Goal: Information Seeking & Learning: Find specific fact

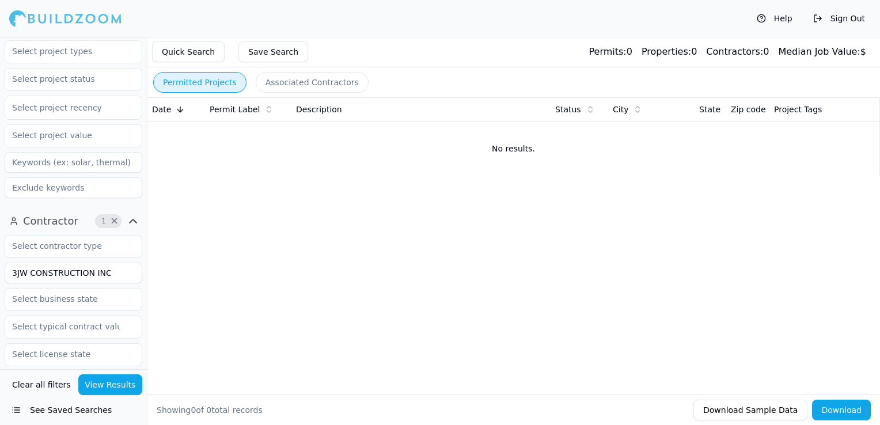
scroll to position [223, 0]
click at [62, 266] on input "3JW CONSTRUCTION INC" at bounding box center [74, 272] width 138 height 21
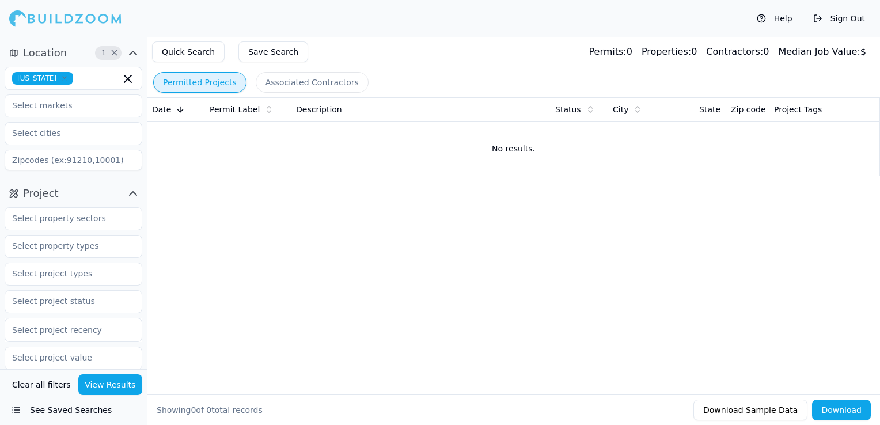
type input "Lakeshore Lira Investments Corporation"
click at [112, 384] on button "View Results" at bounding box center [110, 384] width 64 height 21
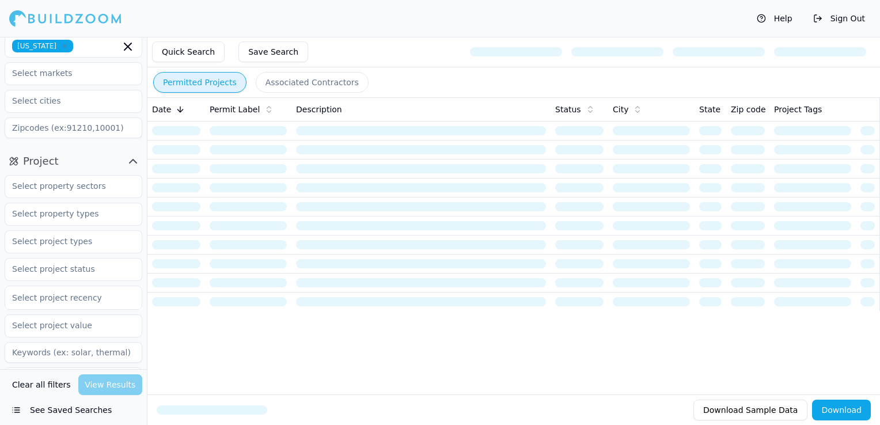
scroll to position [58, 0]
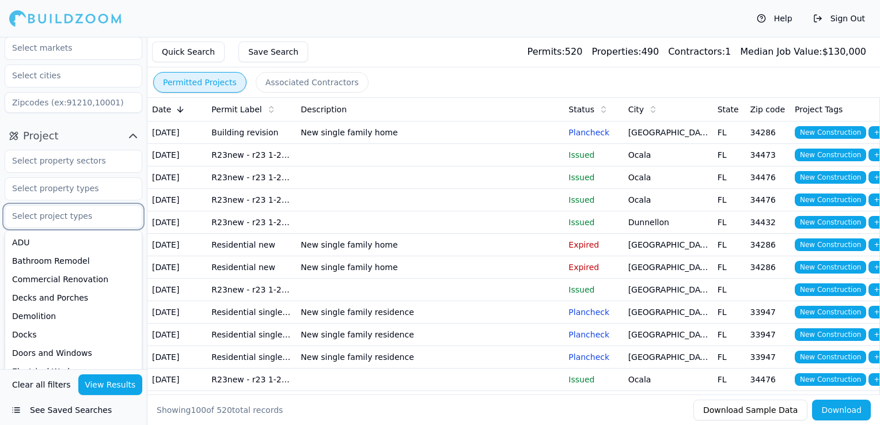
click at [56, 218] on input "text" at bounding box center [66, 216] width 122 height 21
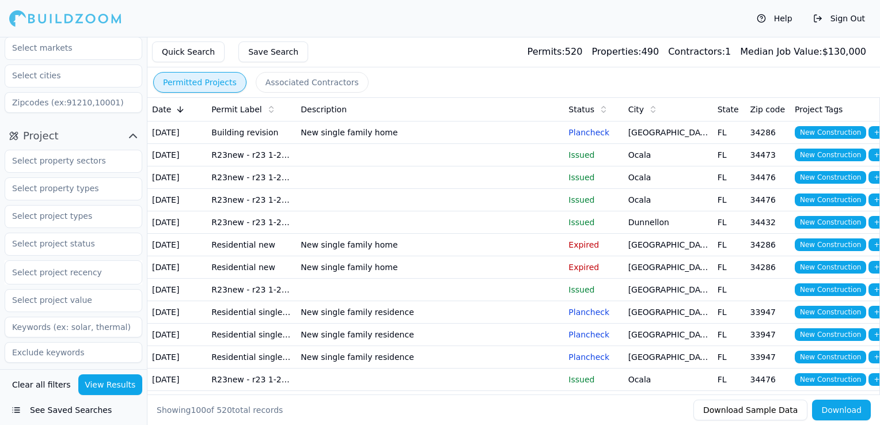
click at [393, 47] on div "Quick Search Save Search Permits: 520 Properties: 490 Contractors: 1 Median Job…" at bounding box center [513, 52] width 732 height 31
click at [35, 245] on input "text" at bounding box center [66, 243] width 122 height 21
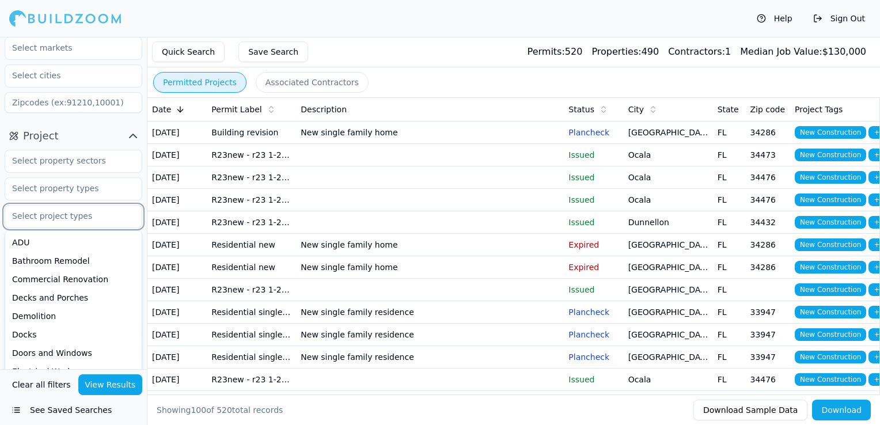
click at [58, 219] on input "text" at bounding box center [66, 216] width 122 height 21
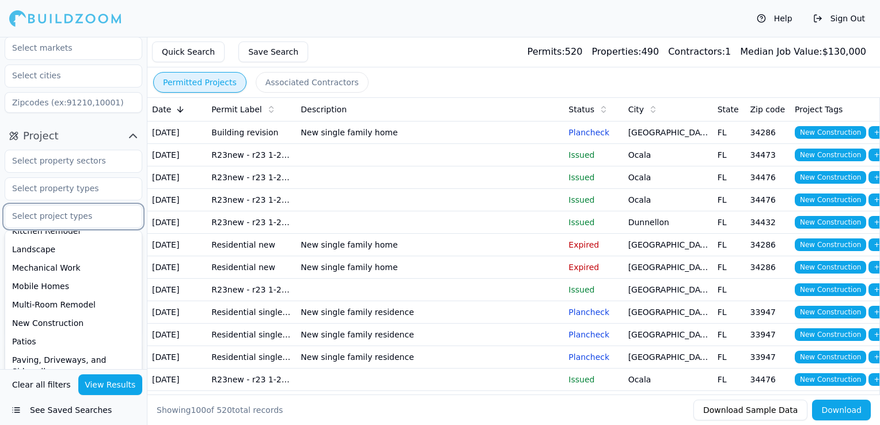
scroll to position [346, 0]
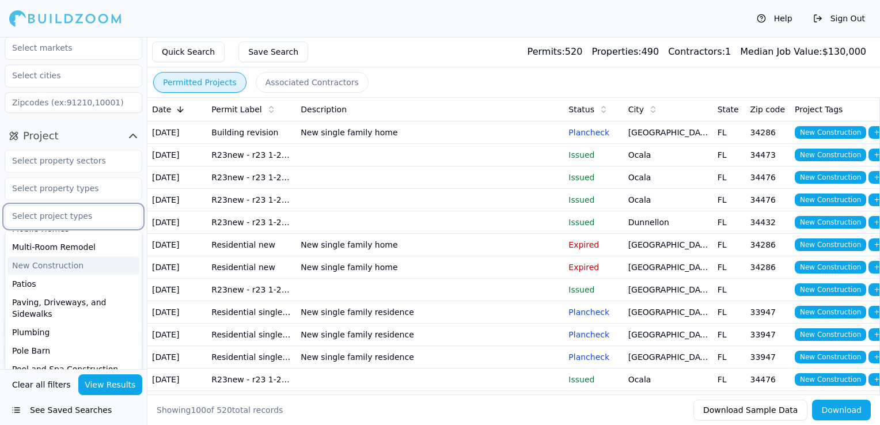
click at [54, 270] on div "New Construction" at bounding box center [73, 265] width 132 height 18
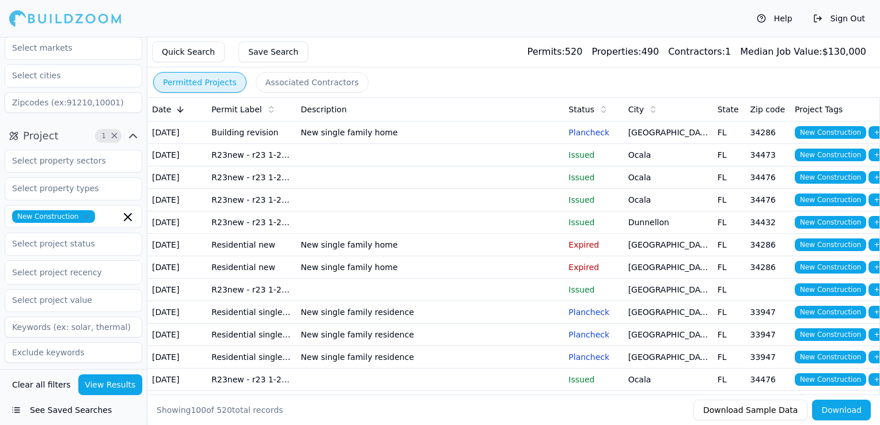
click at [112, 379] on button "View Results" at bounding box center [110, 384] width 64 height 21
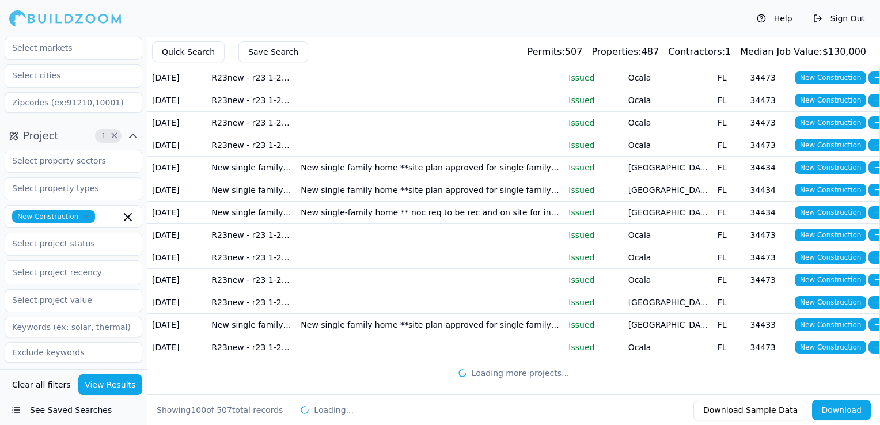
scroll to position [2871, 0]
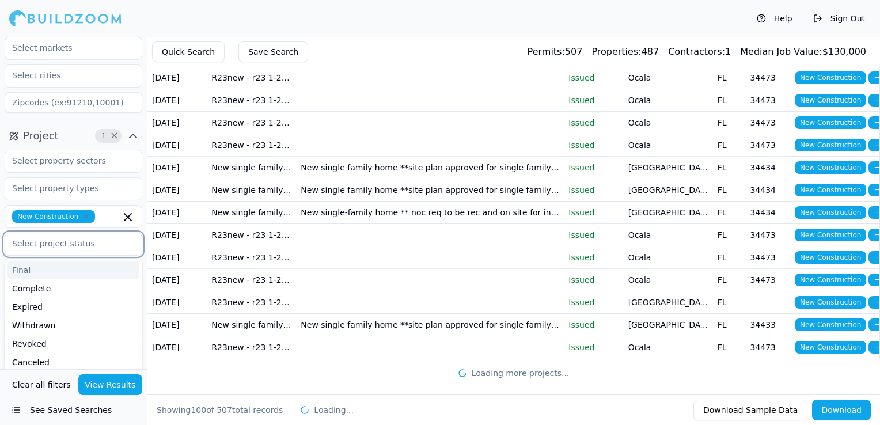
drag, startPoint x: 35, startPoint y: 243, endPoint x: 41, endPoint y: 252, distance: 11.1
click at [35, 243] on input "text" at bounding box center [66, 243] width 122 height 21
click at [48, 271] on div "Final" at bounding box center [73, 270] width 132 height 18
click at [53, 270] on div "Complete" at bounding box center [73, 270] width 132 height 18
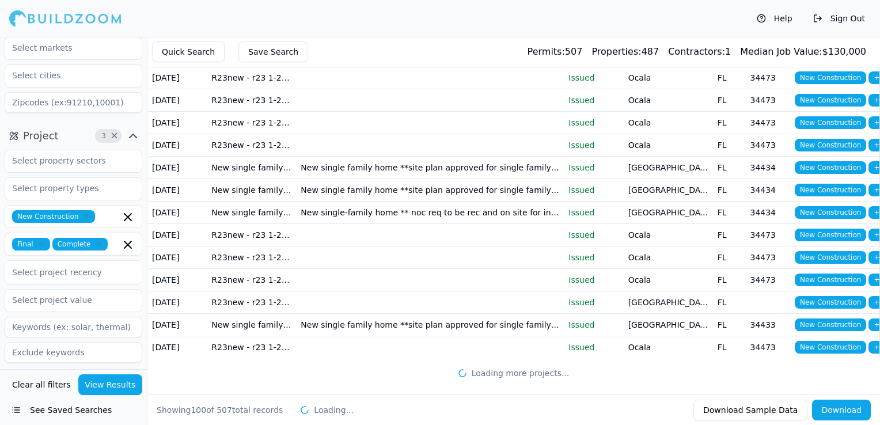
click at [124, 381] on button "View Results" at bounding box center [110, 384] width 64 height 21
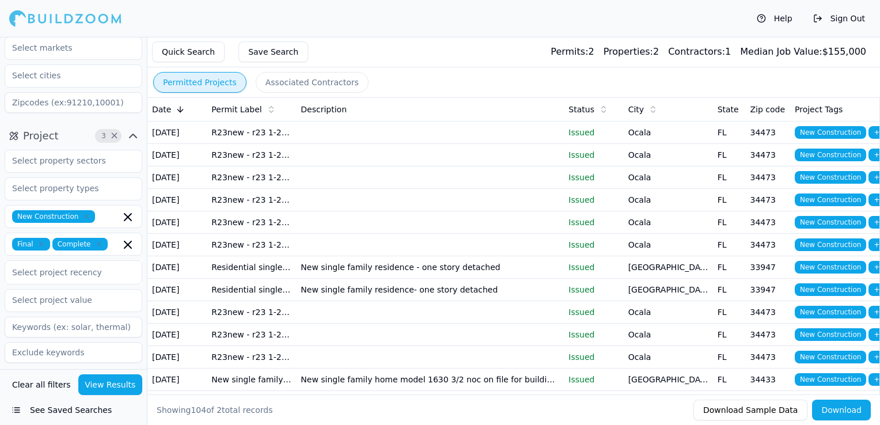
click at [519, 278] on td "New single family residence - one story detached" at bounding box center [430, 267] width 268 height 22
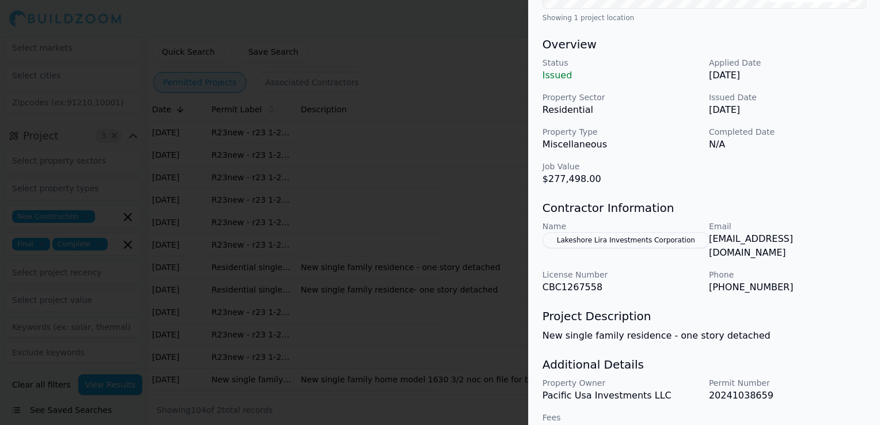
scroll to position [339, 0]
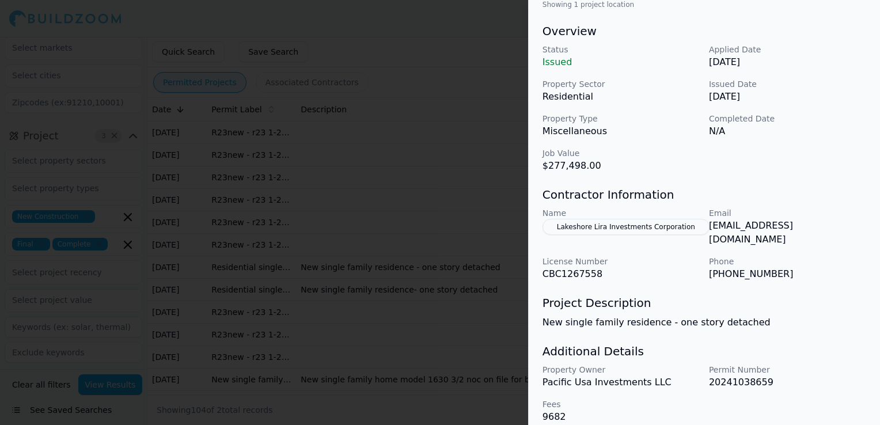
click at [441, 175] on div at bounding box center [440, 212] width 880 height 425
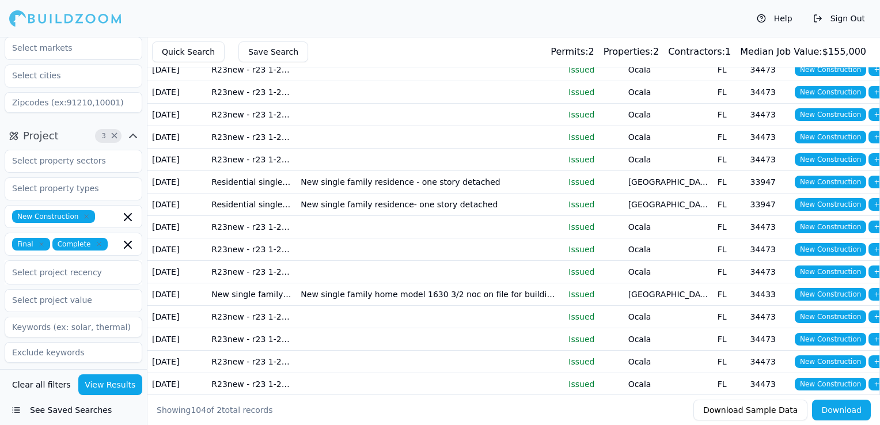
scroll to position [0, 0]
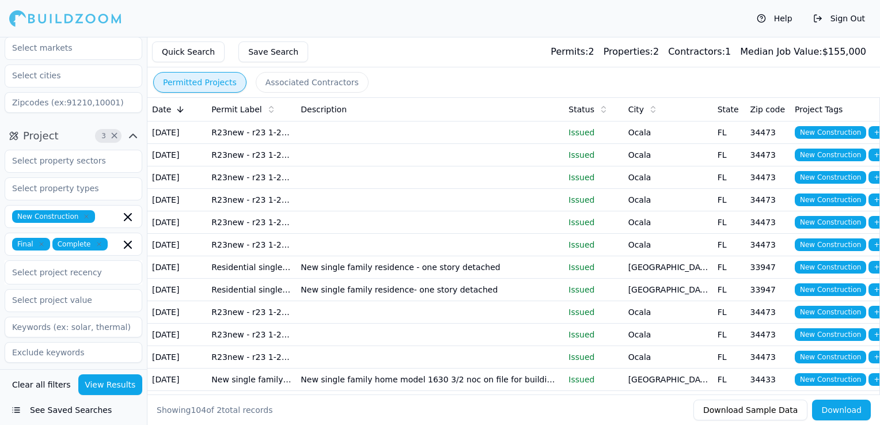
click at [587, 105] on span "Status" at bounding box center [581, 110] width 26 height 12
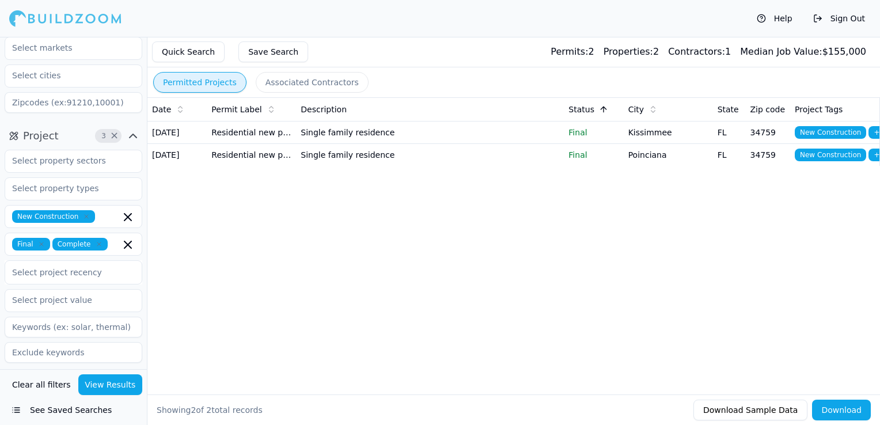
click at [521, 135] on td "Single family residence" at bounding box center [430, 132] width 268 height 22
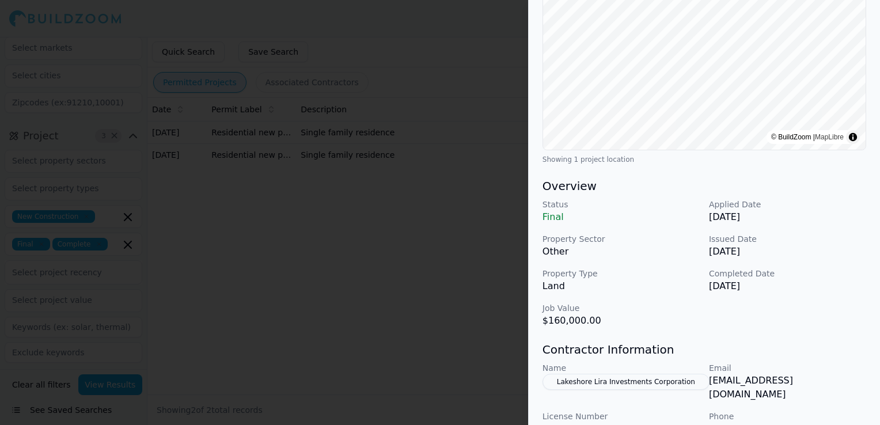
scroll to position [230, 0]
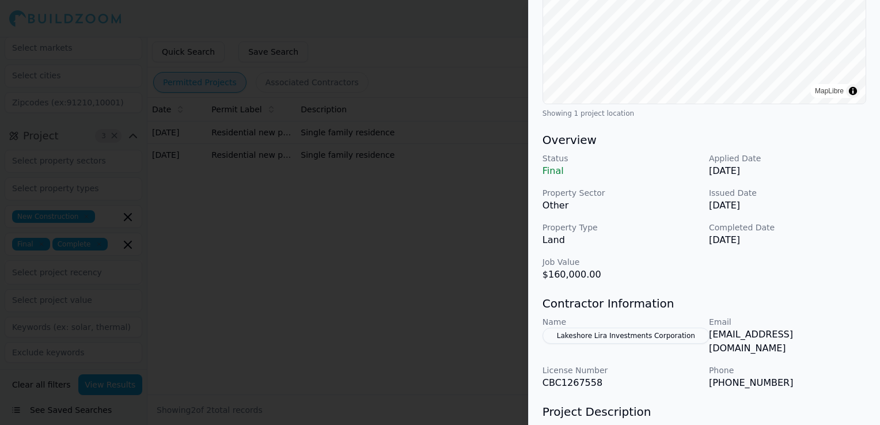
drag, startPoint x: 242, startPoint y: 207, endPoint x: 251, endPoint y: 208, distance: 8.7
click at [244, 207] on div at bounding box center [440, 212] width 880 height 425
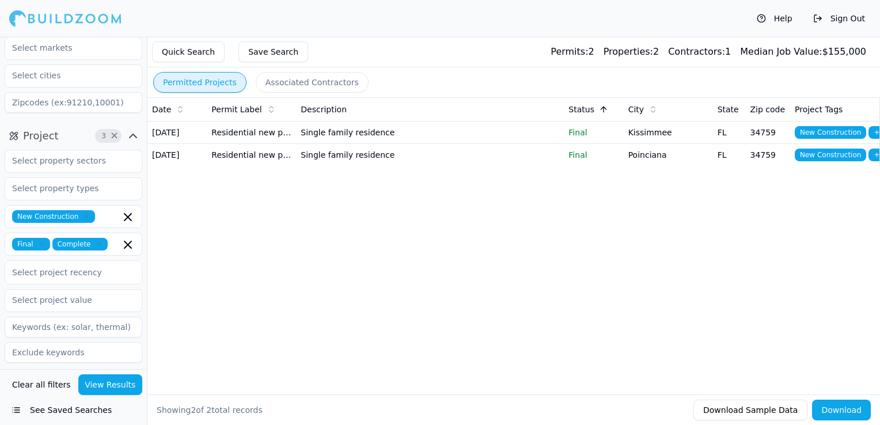
click at [466, 136] on td "Single family residence" at bounding box center [430, 132] width 268 height 22
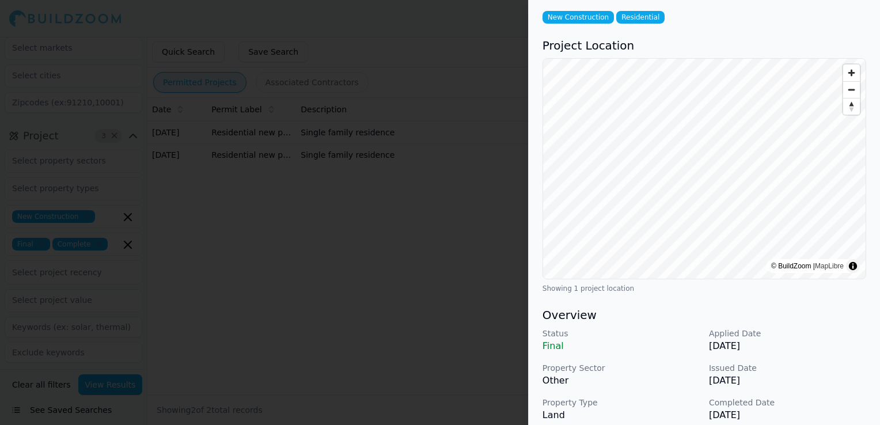
scroll to position [0, 0]
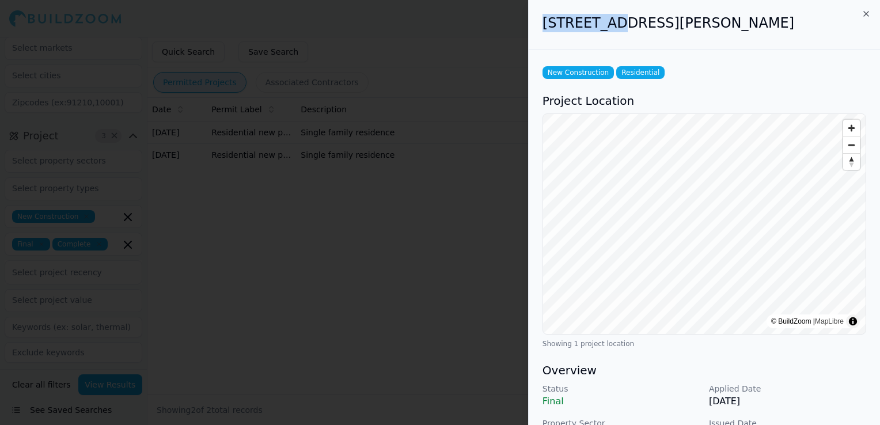
drag, startPoint x: 537, startPoint y: 20, endPoint x: 606, endPoint y: 18, distance: 69.1
click at [606, 18] on div "[STREET_ADDRESS][PERSON_NAME]" at bounding box center [704, 25] width 351 height 50
copy h2 "521 Bar Dr"
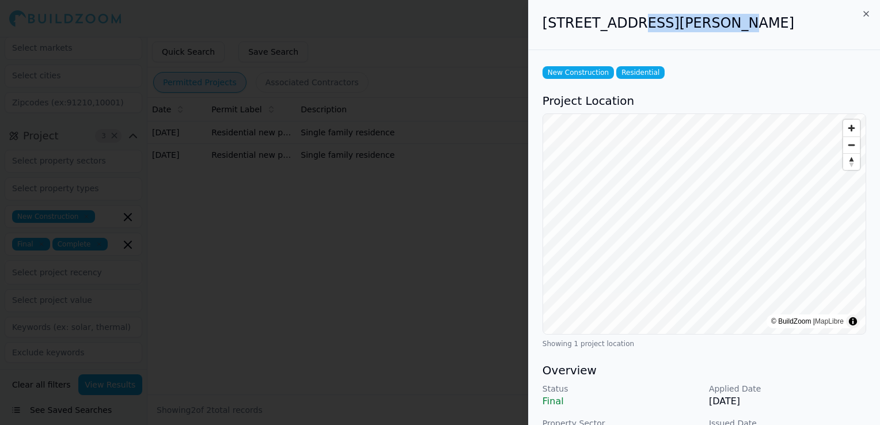
drag, startPoint x: 613, startPoint y: 23, endPoint x: 700, endPoint y: 22, distance: 87.0
click at [700, 22] on h2 "[STREET_ADDRESS][PERSON_NAME]" at bounding box center [704, 23] width 324 height 18
copy h2 "Kissimmee, [GEOGRAPHIC_DATA]"
click at [460, 219] on div at bounding box center [440, 212] width 880 height 425
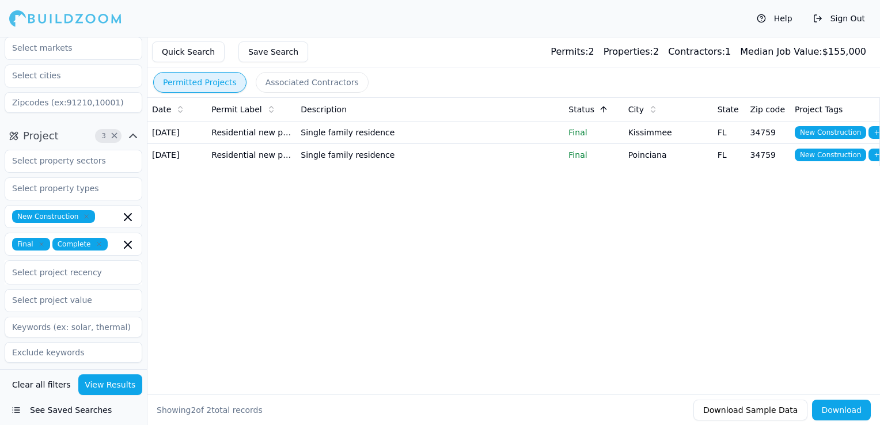
click at [369, 165] on td "Single family residence" at bounding box center [430, 154] width 268 height 22
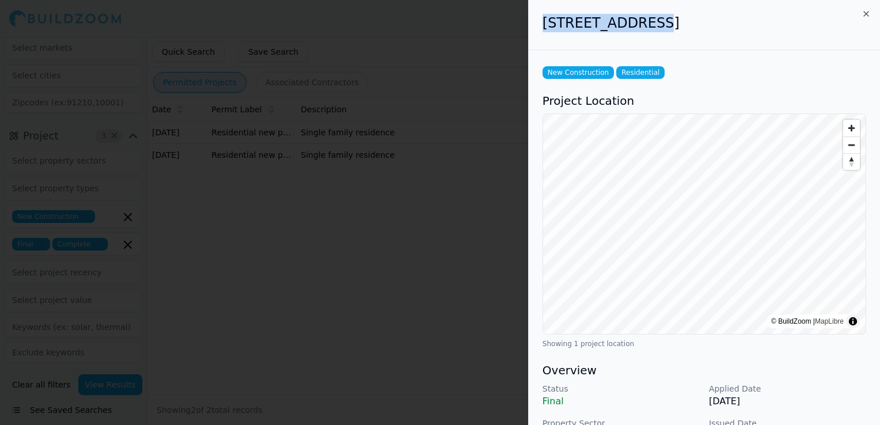
drag, startPoint x: 542, startPoint y: 24, endPoint x: 646, endPoint y: 22, distance: 104.2
click at [646, 22] on h2 "[STREET_ADDRESS]" at bounding box center [704, 23] width 324 height 18
copy h2 "[STREET_ADDRESS]"
drag, startPoint x: 656, startPoint y: 18, endPoint x: 735, endPoint y: 25, distance: 78.6
click at [735, 24] on h2 "[STREET_ADDRESS]" at bounding box center [704, 23] width 324 height 18
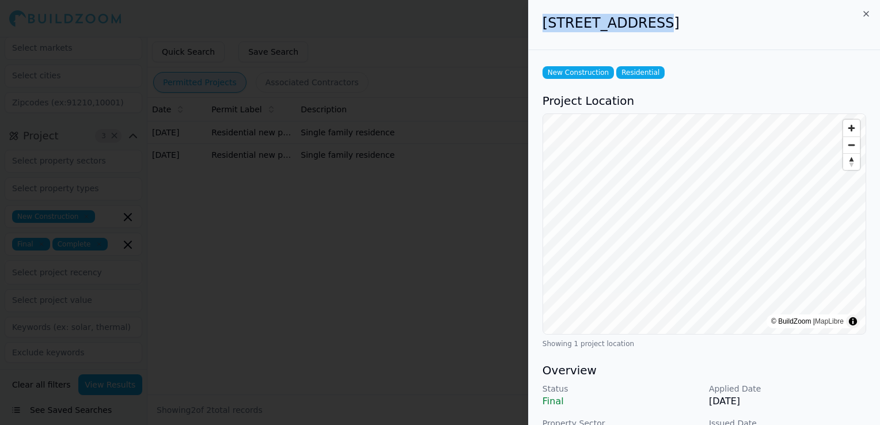
copy h2 "Poinciana, [GEOGRAPHIC_DATA]"
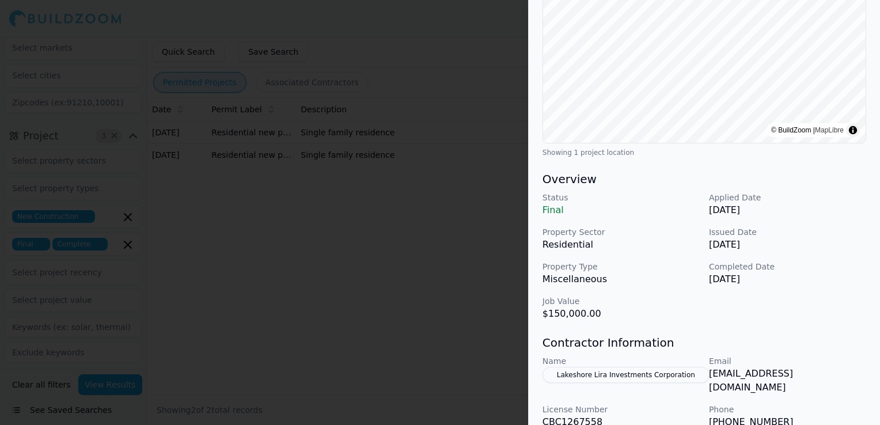
scroll to position [230, 0]
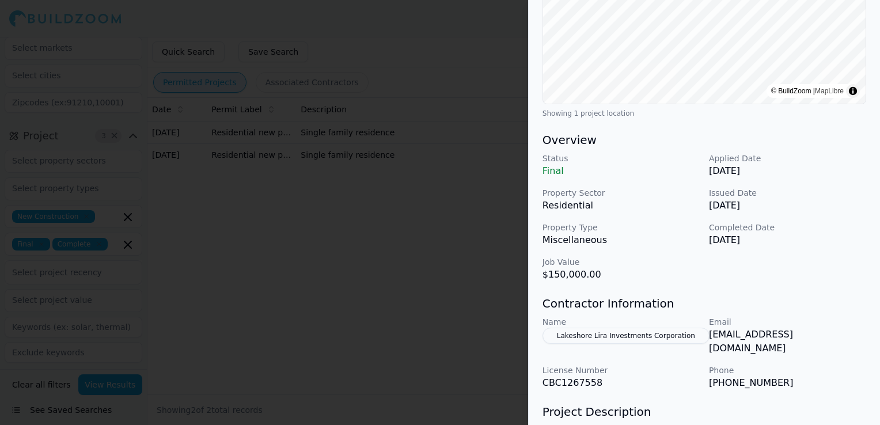
click at [440, 241] on div at bounding box center [440, 212] width 880 height 425
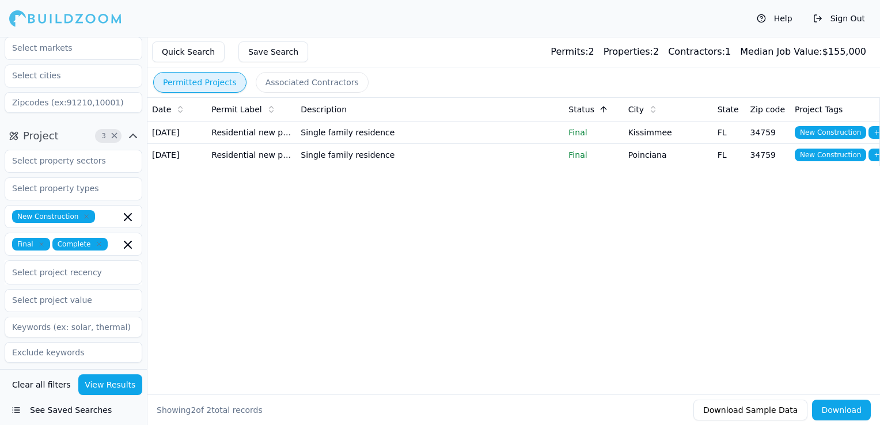
click at [38, 243] on icon "button" at bounding box center [41, 244] width 7 height 7
click at [289, 243] on div "Permitted Projects Associated Contractors Date Permit Label Description Status …" at bounding box center [513, 231] width 733 height 388
click at [104, 377] on button "View Results" at bounding box center [110, 384] width 64 height 21
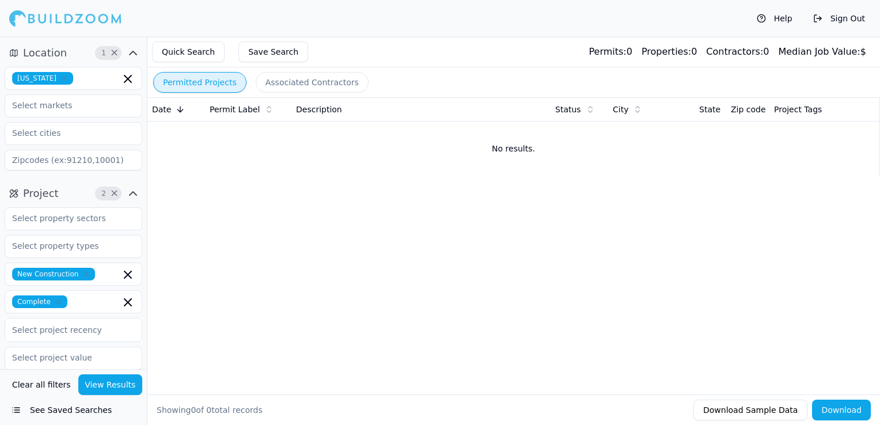
click at [55, 303] on icon "button" at bounding box center [58, 301] width 7 height 7
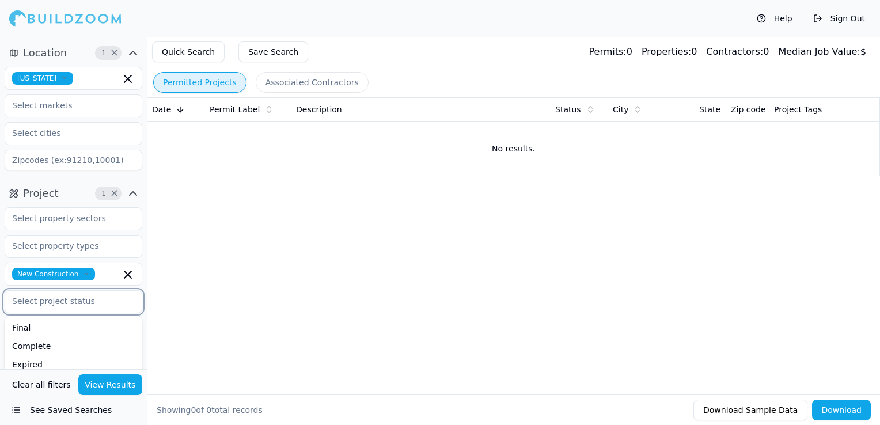
click at [84, 275] on icon "button" at bounding box center [86, 274] width 7 height 7
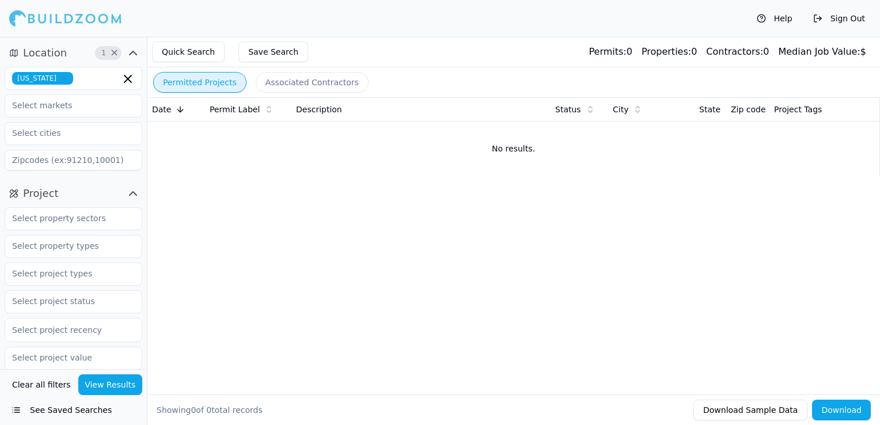
click at [114, 386] on button "View Results" at bounding box center [110, 384] width 64 height 21
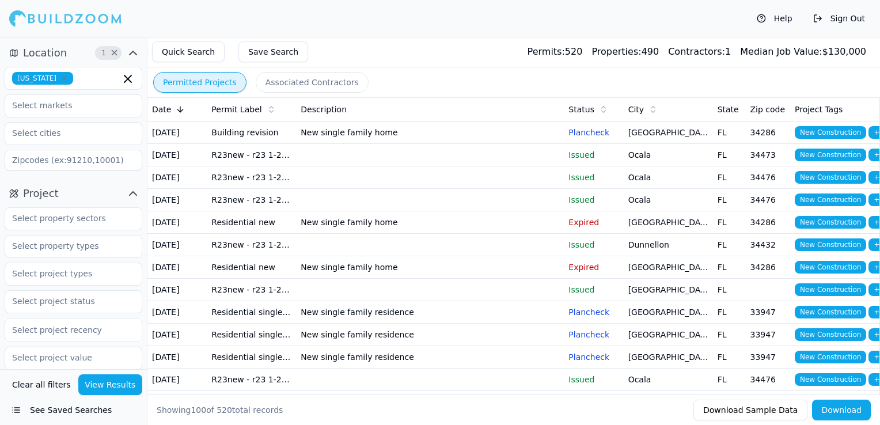
click at [577, 114] on span "Status" at bounding box center [581, 110] width 26 height 12
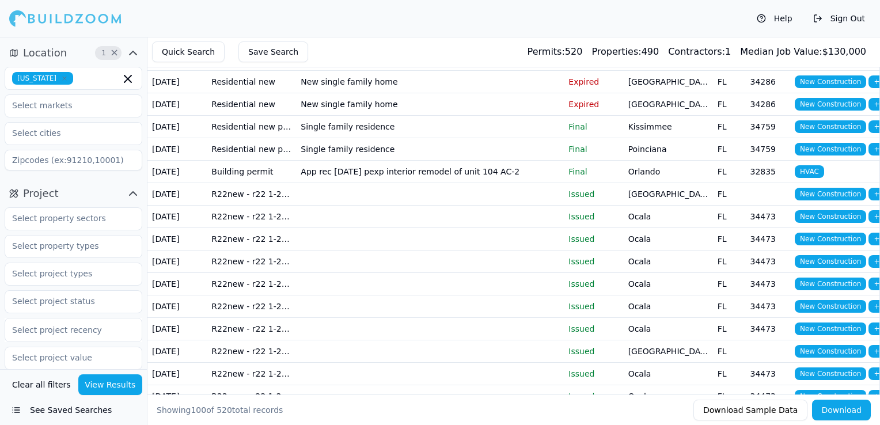
scroll to position [288, 0]
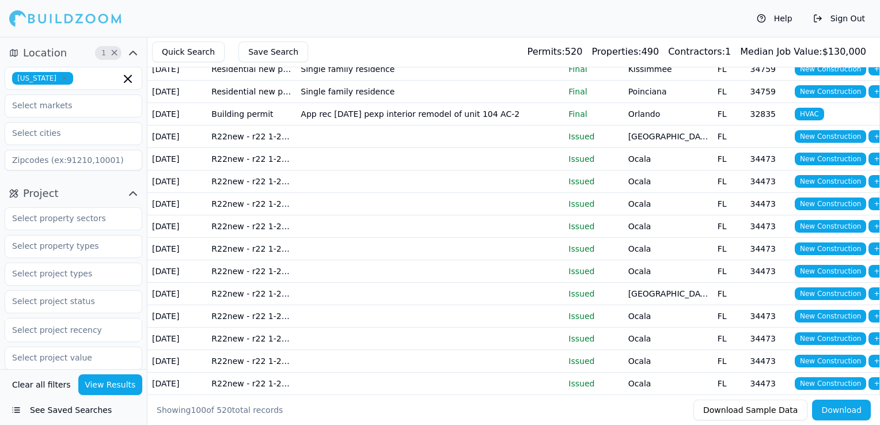
click at [446, 80] on td "Single family residence" at bounding box center [430, 69] width 268 height 22
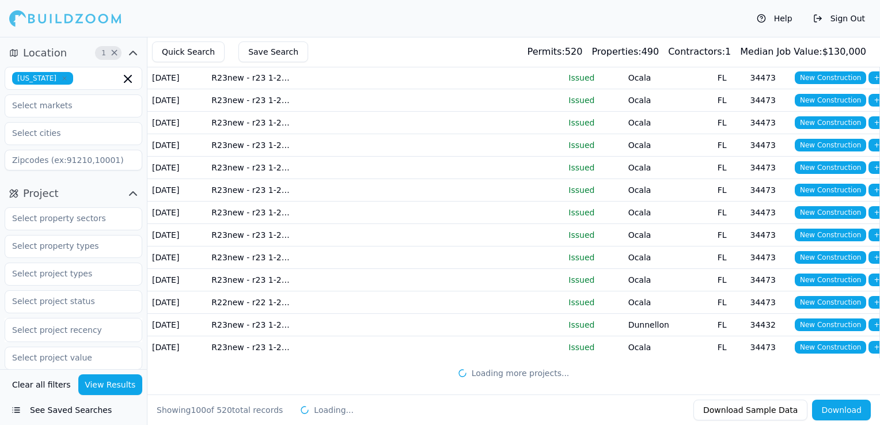
scroll to position [2871, 0]
